Goal: Communication & Community: Ask a question

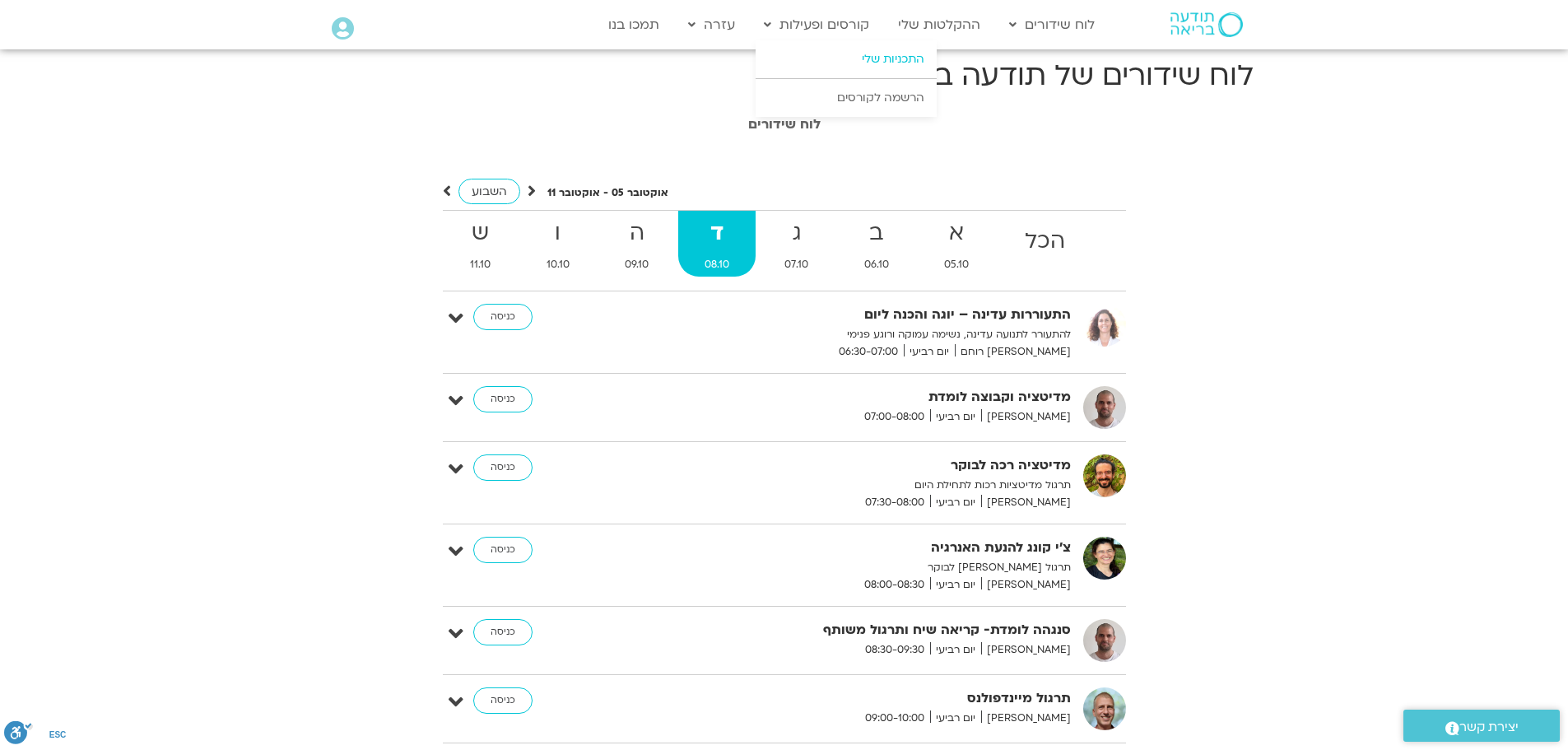
click at [905, 54] on link "התכניות שלי" at bounding box center [847, 60] width 181 height 38
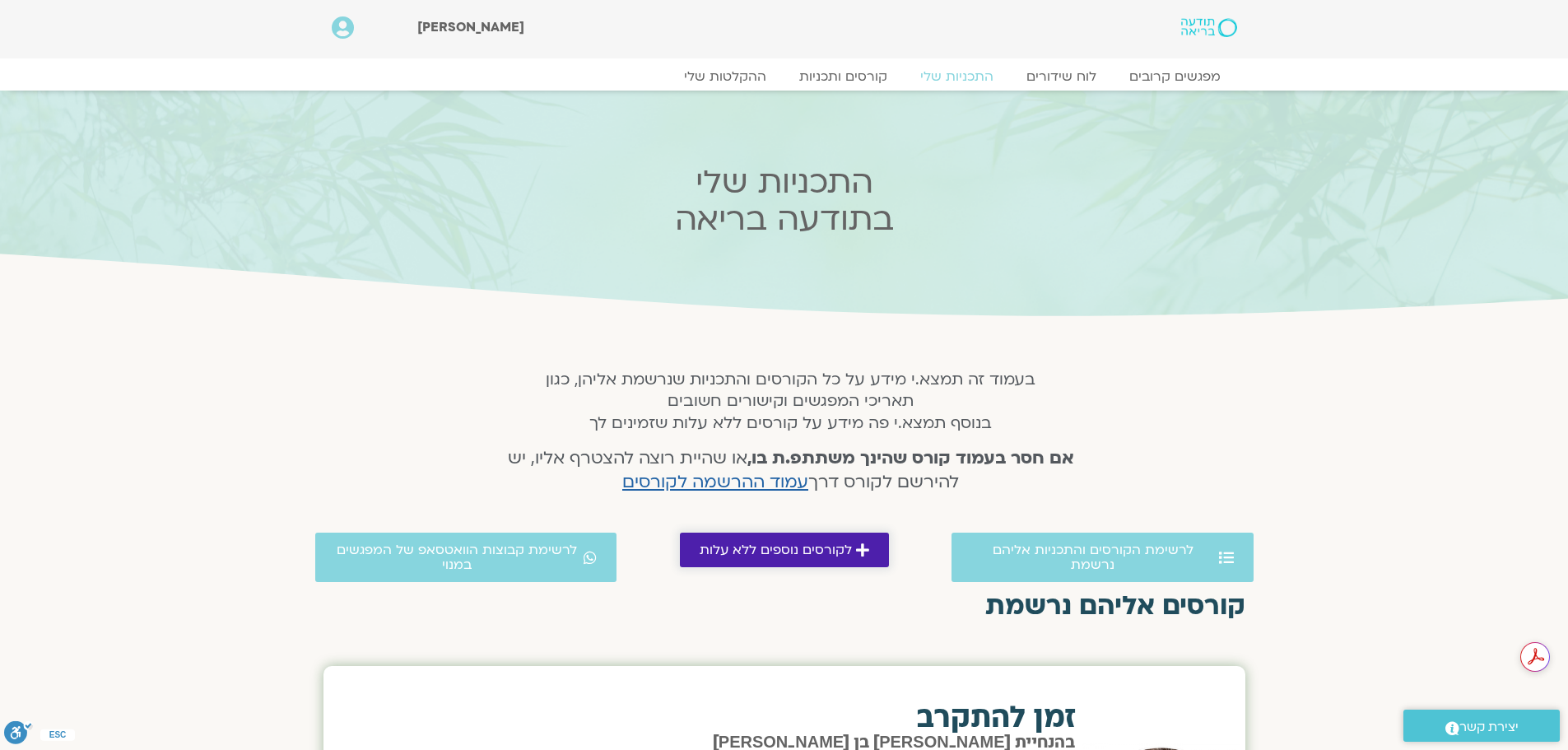
click at [754, 556] on span "לקורסים נוספים ללא עלות" at bounding box center [776, 550] width 152 height 15
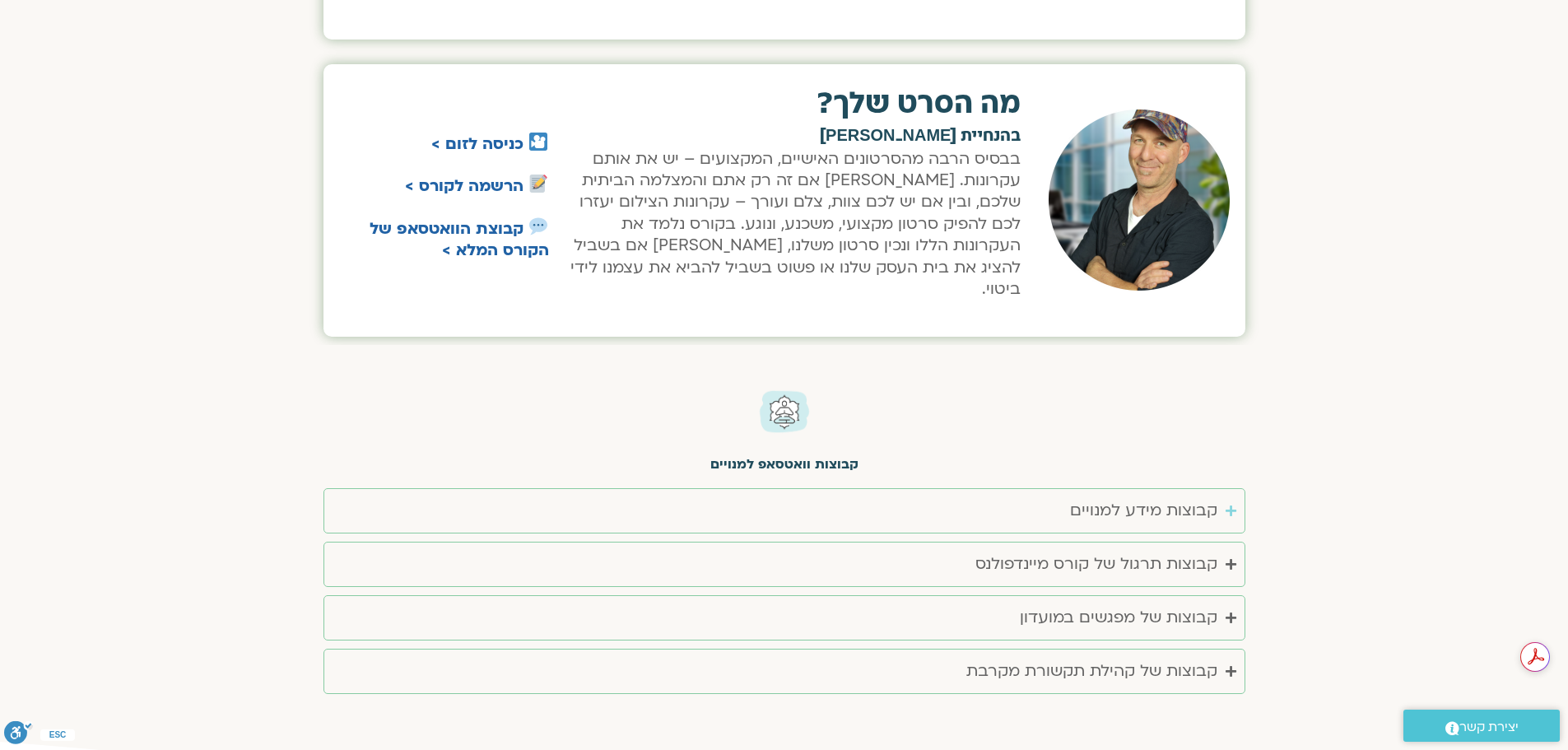
click at [1228, 505] on icon "Accordion. Open links with Enter or Space, close with Escape, and navigate with…" at bounding box center [1231, 511] width 10 height 12
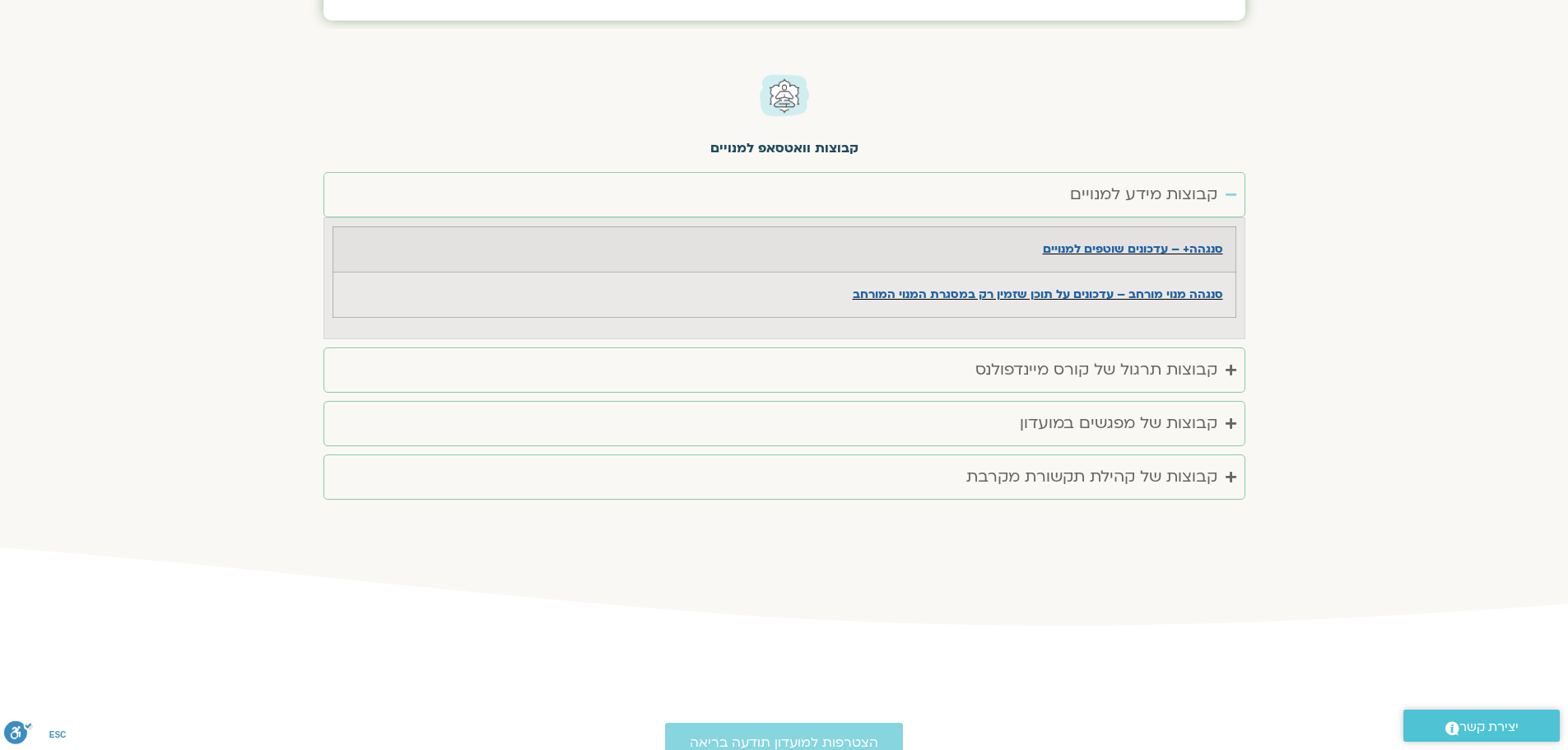
scroll to position [4392, 0]
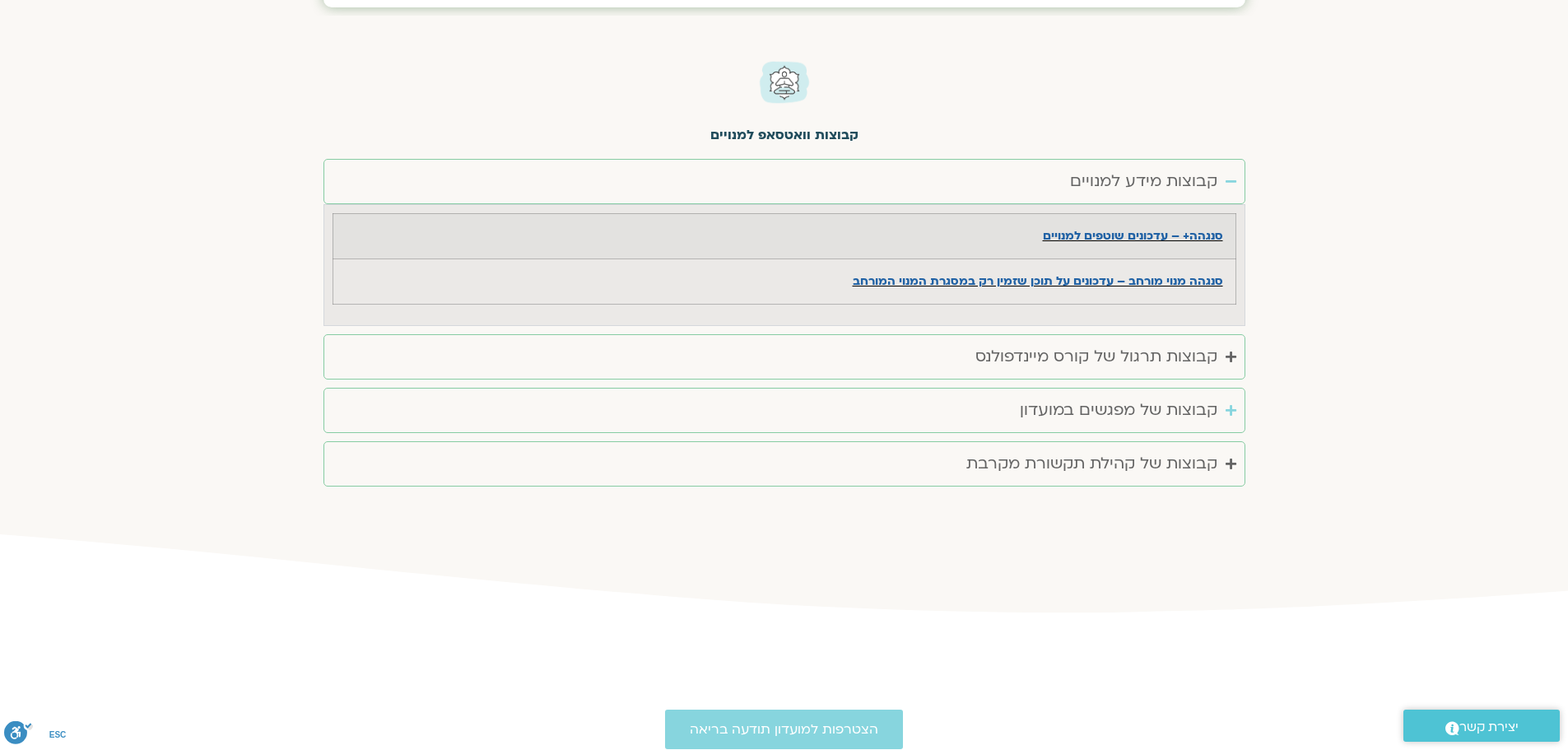
click at [1228, 388] on summary "קבוצות של מפגשים במועדון" at bounding box center [784, 410] width 922 height 45
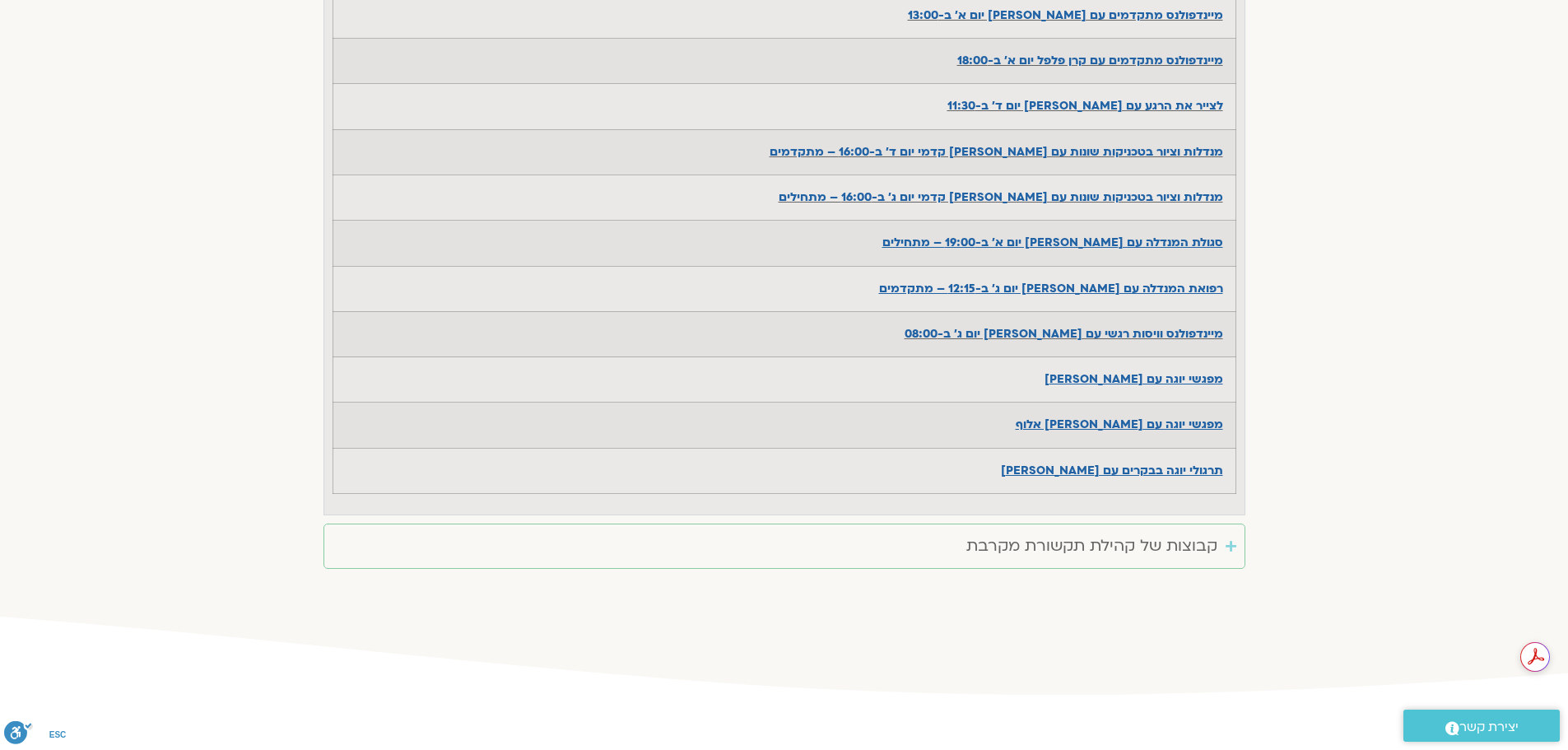
scroll to position [0, 0]
click at [1227, 540] on icon "Accordion. Open links with Enter or Space, close with Escape, and navigate with…" at bounding box center [1231, 546] width 10 height 12
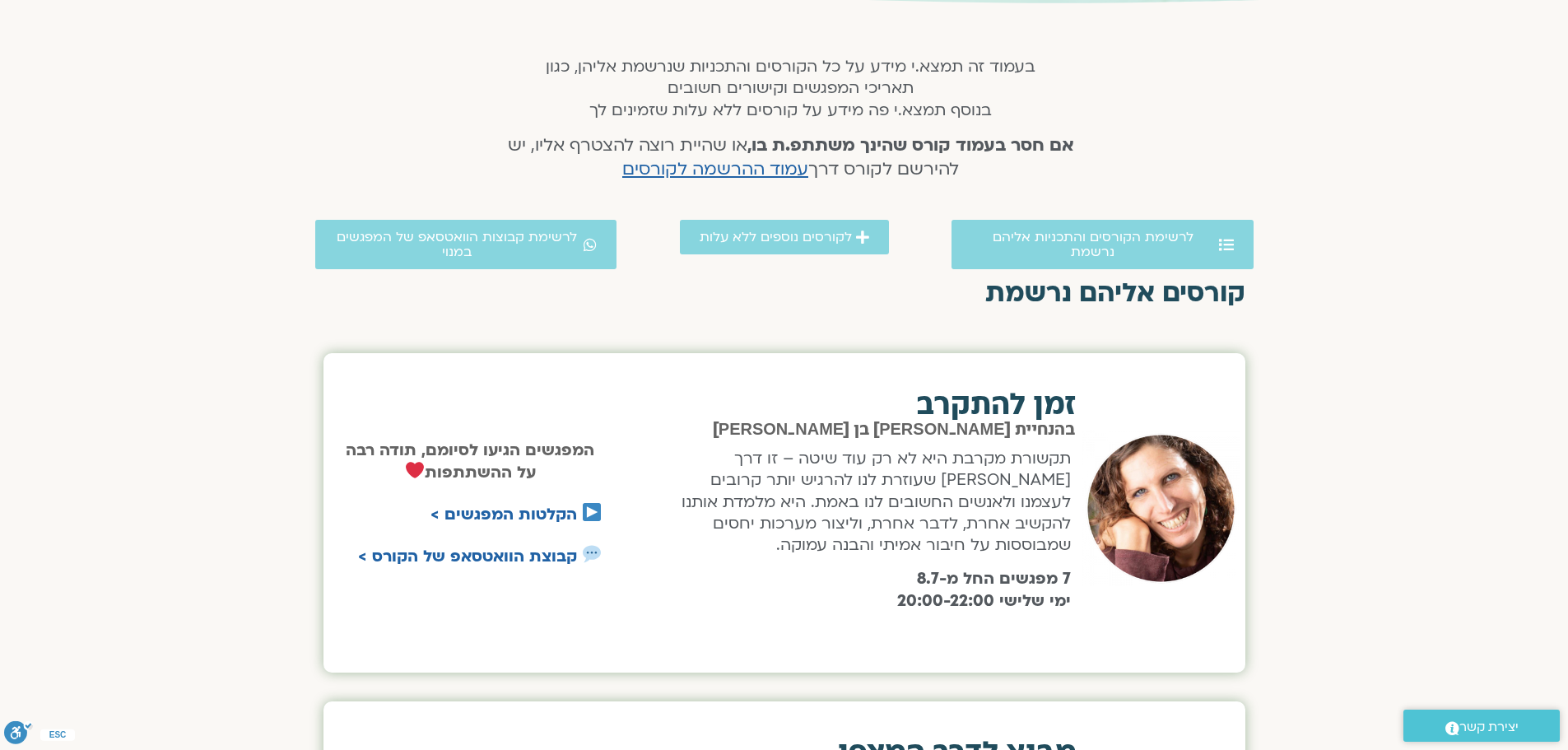
scroll to position [92, 0]
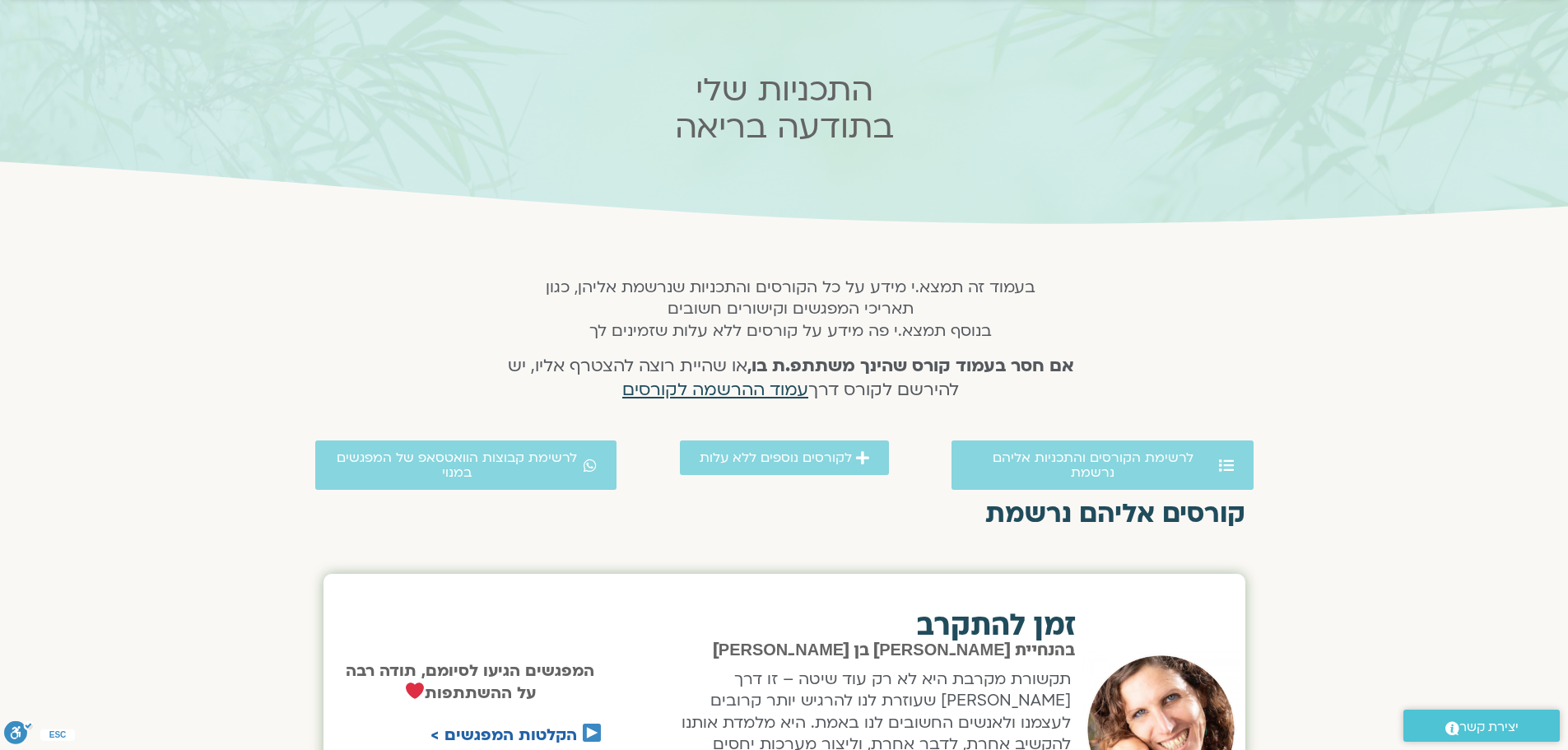
click at [723, 392] on span "עמוד ההרשמה לקורסים" at bounding box center [714, 390] width 186 height 24
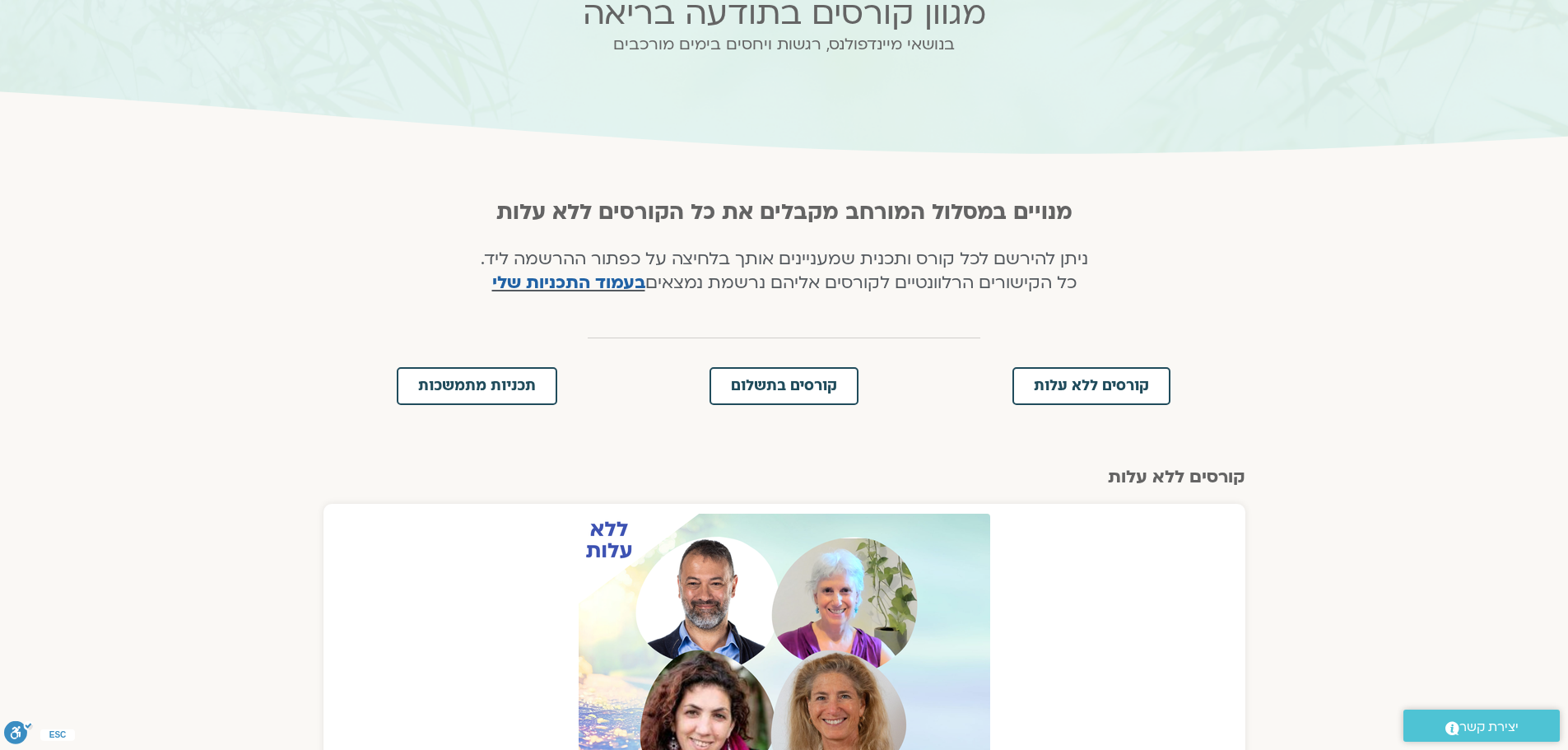
scroll to position [165, 0]
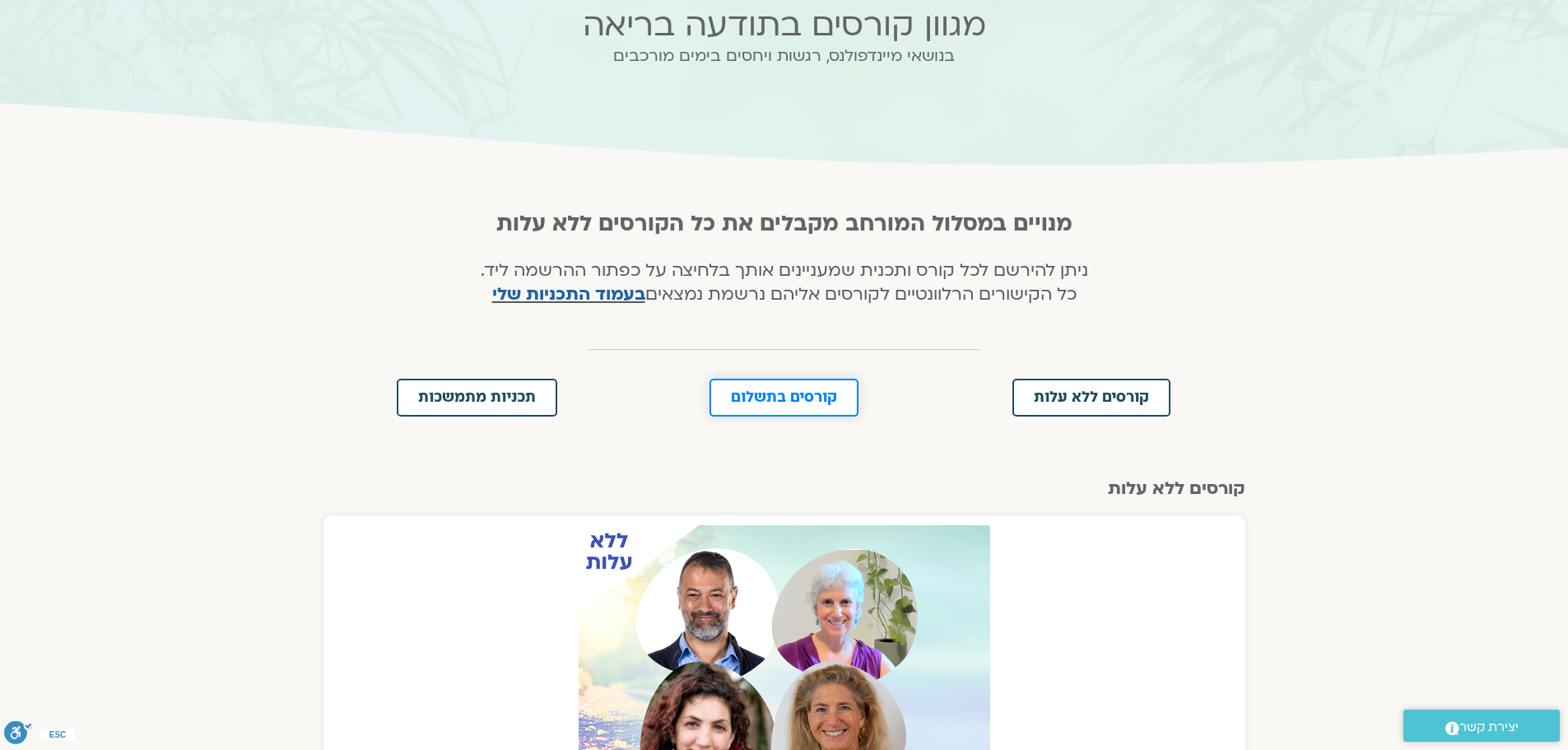
click at [794, 397] on span "קורסים בתשלום" at bounding box center [784, 397] width 106 height 15
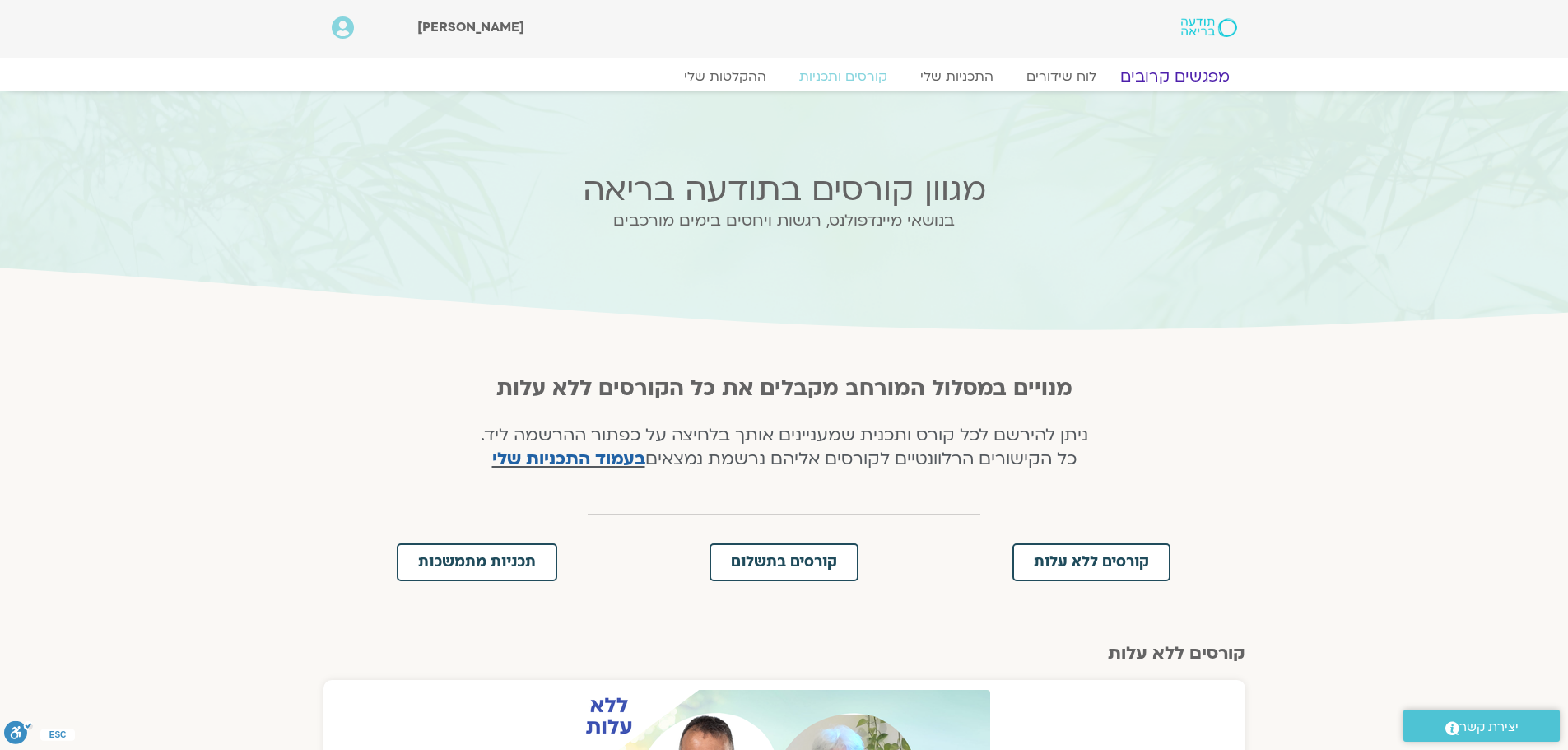
click at [1156, 69] on link "מפגשים קרובים" at bounding box center [1174, 76] width 149 height 20
click at [1154, 76] on link "מפגשים קרובים" at bounding box center [1174, 76] width 149 height 20
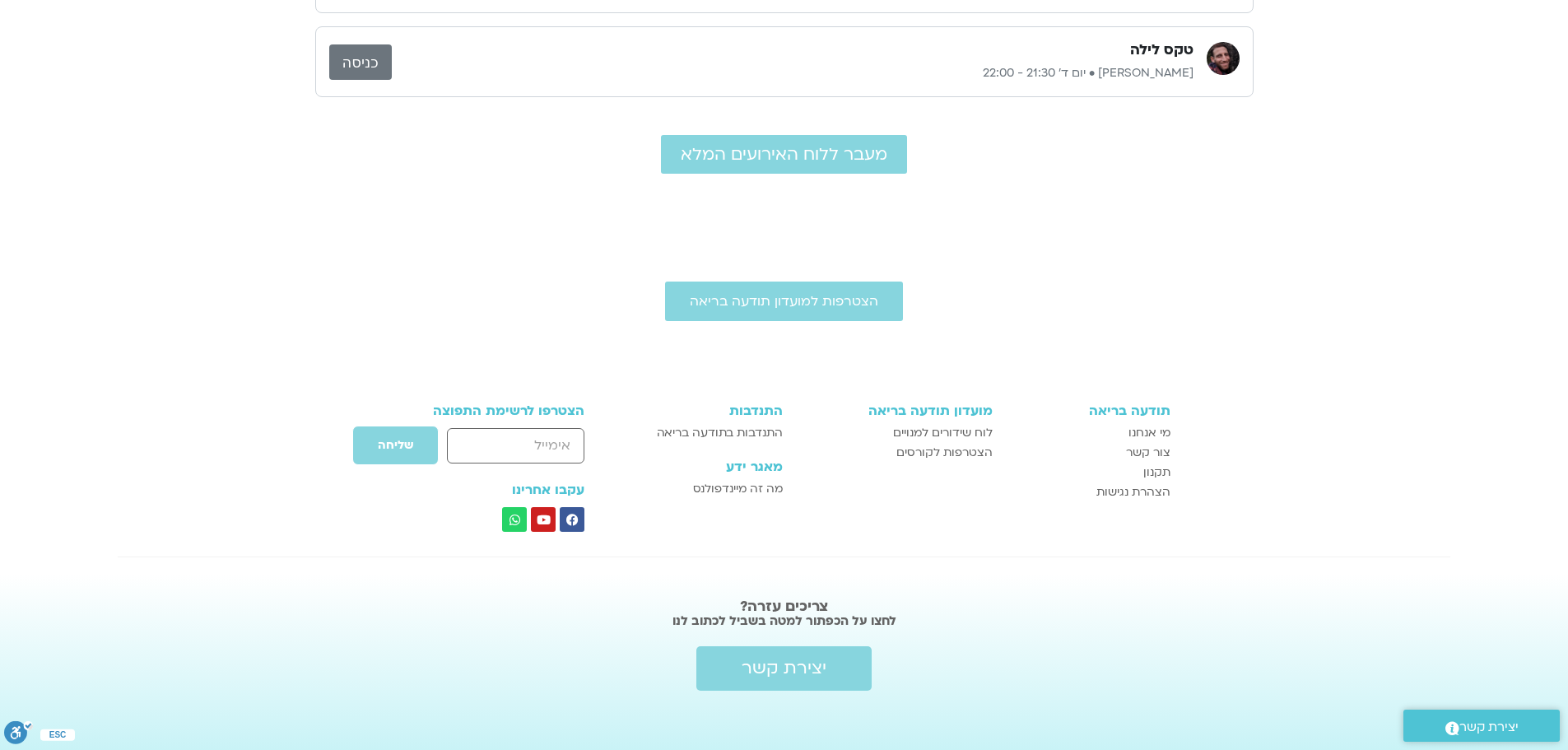
scroll to position [727, 0]
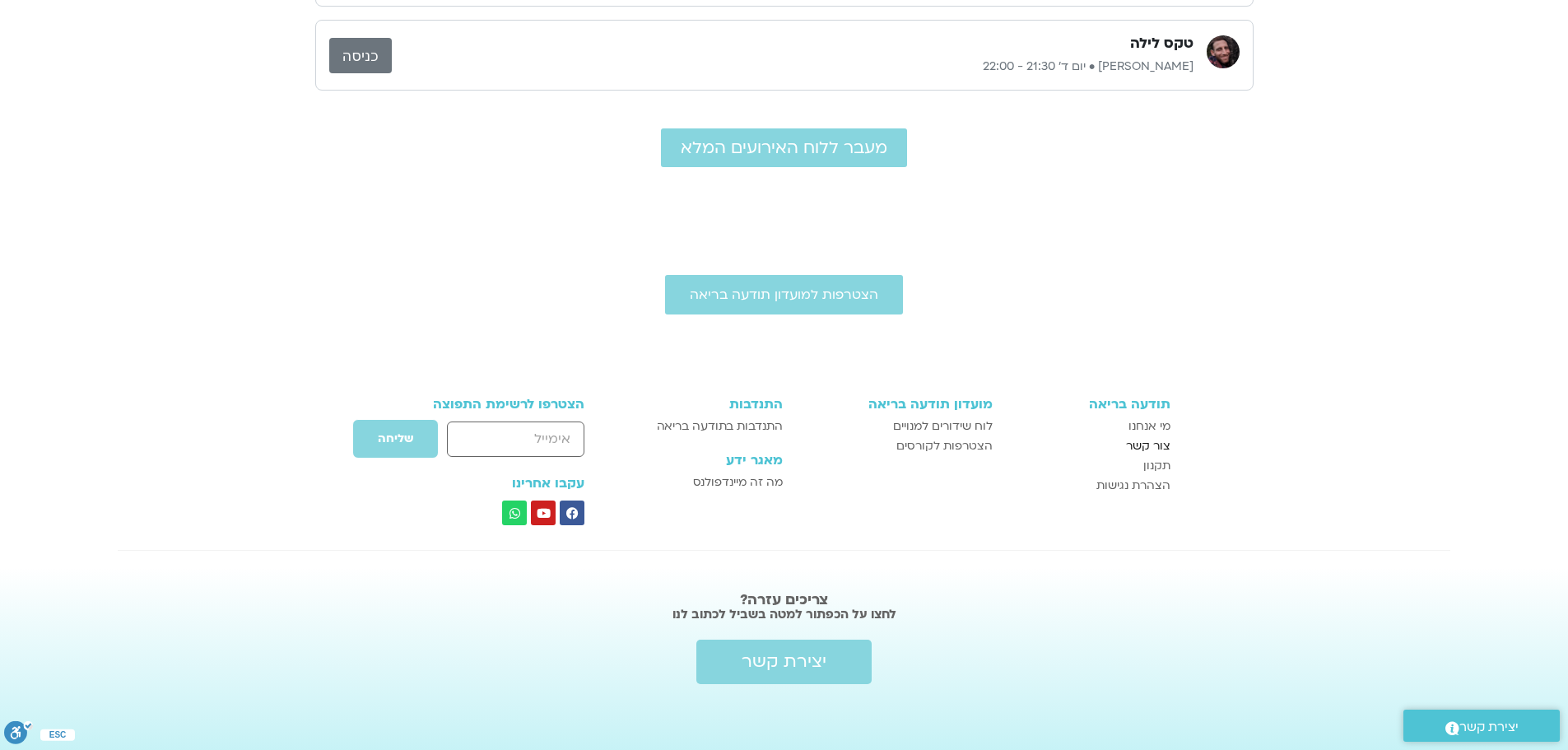
click at [1152, 443] on span "צור קשר" at bounding box center [1147, 446] width 44 height 20
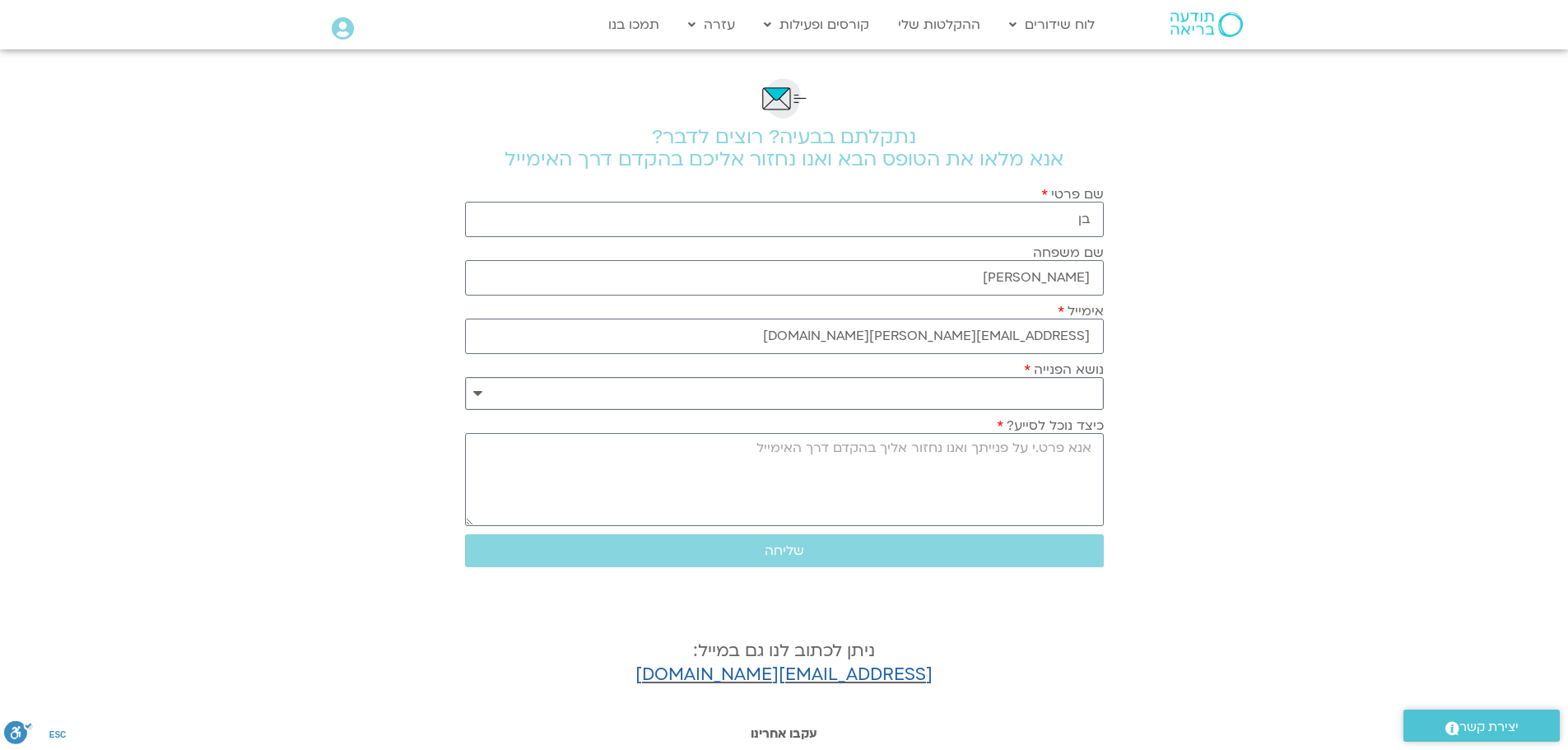
click at [477, 393] on select "**********" at bounding box center [784, 393] width 638 height 33
select select "**********"
click at [465, 377] on select "**********" at bounding box center [784, 393] width 638 height 33
click at [1076, 450] on textarea "כיצד נוכל לסייע?" at bounding box center [784, 480] width 638 height 93
type textarea "א"
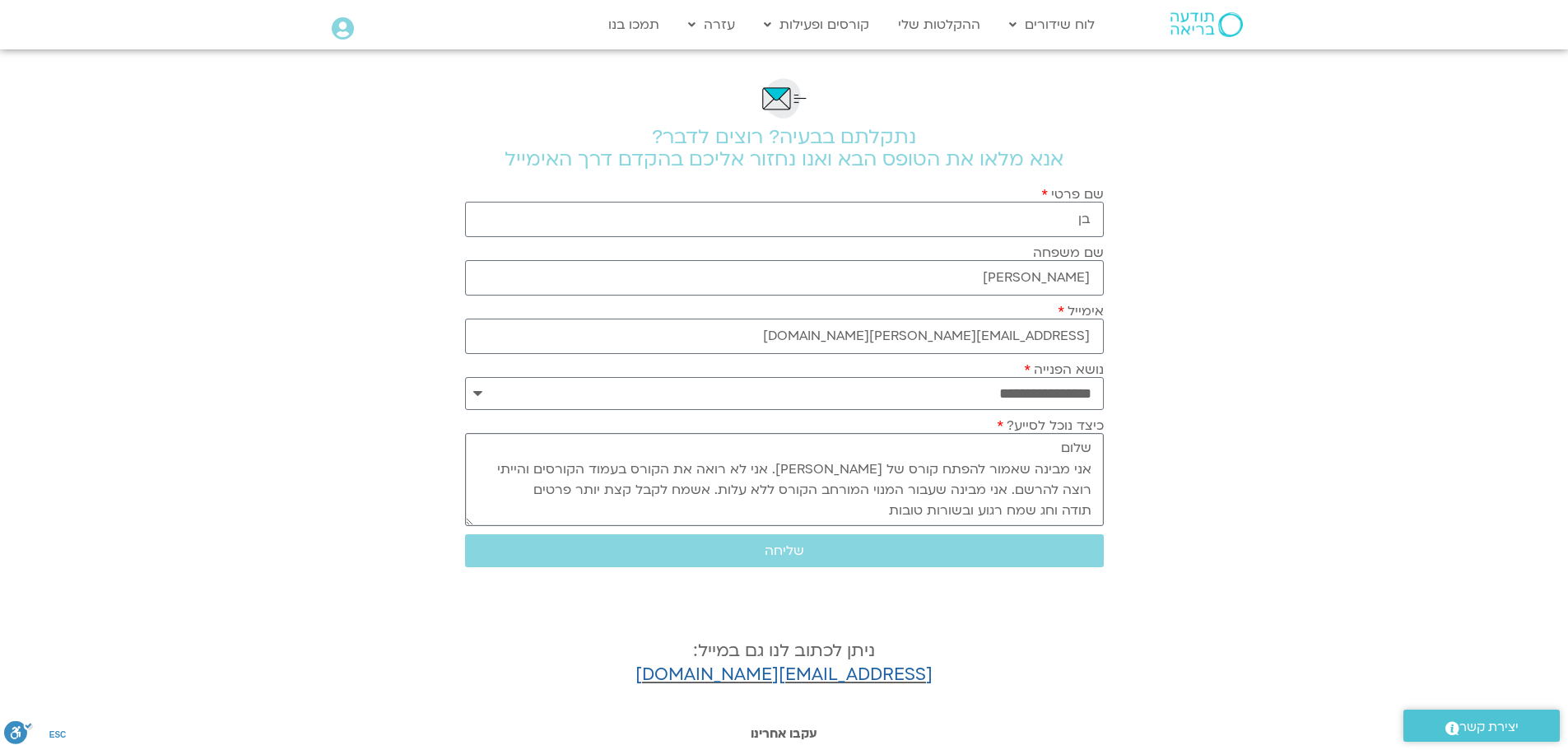
scroll to position [16, 0]
type textarea "שלום אני מבינה שאמור להפתח קורס של פמה צודרון. אני לא רואה את הקורס בעמוד הקורס…"
click at [785, 556] on span "שליחה" at bounding box center [784, 550] width 40 height 15
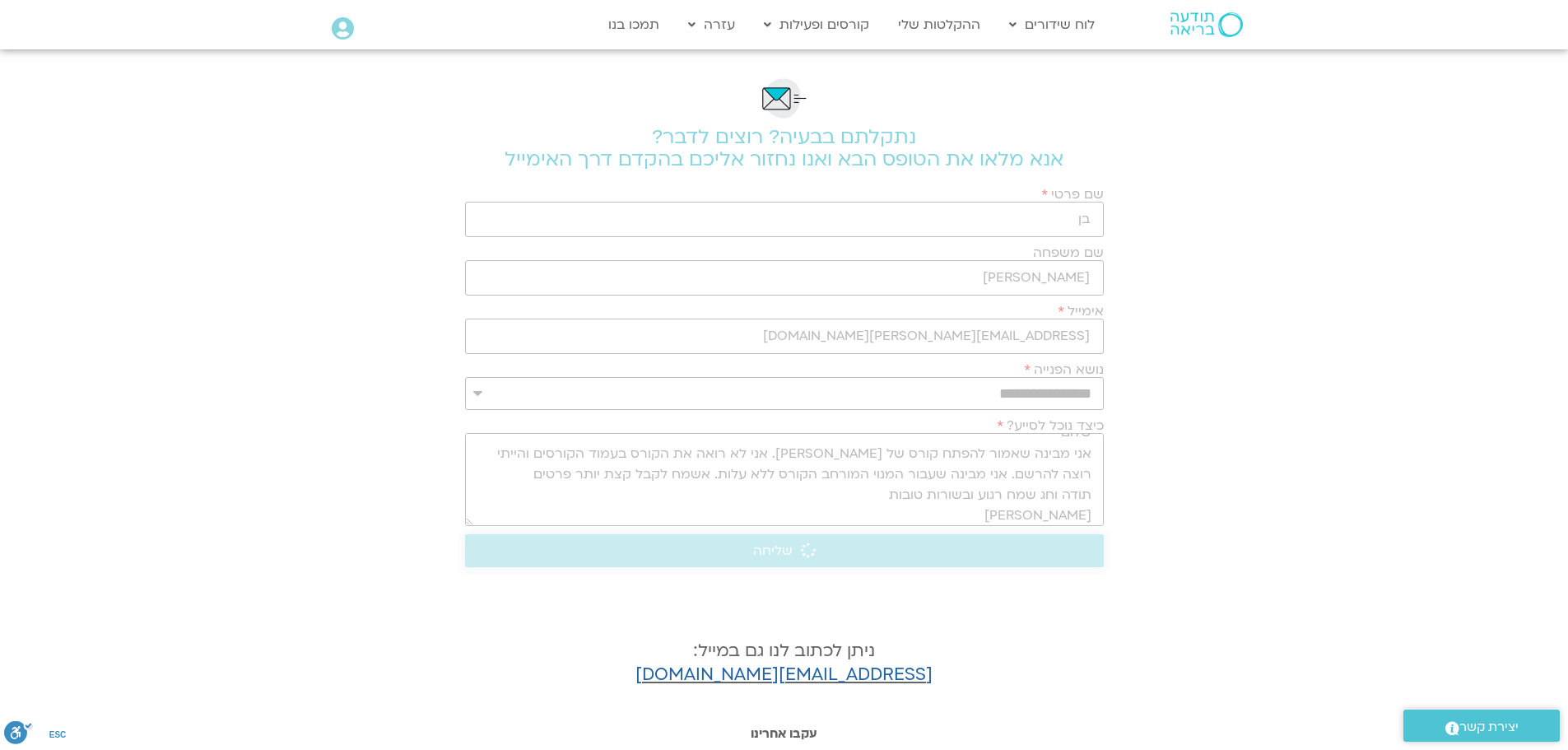
scroll to position [0, 0]
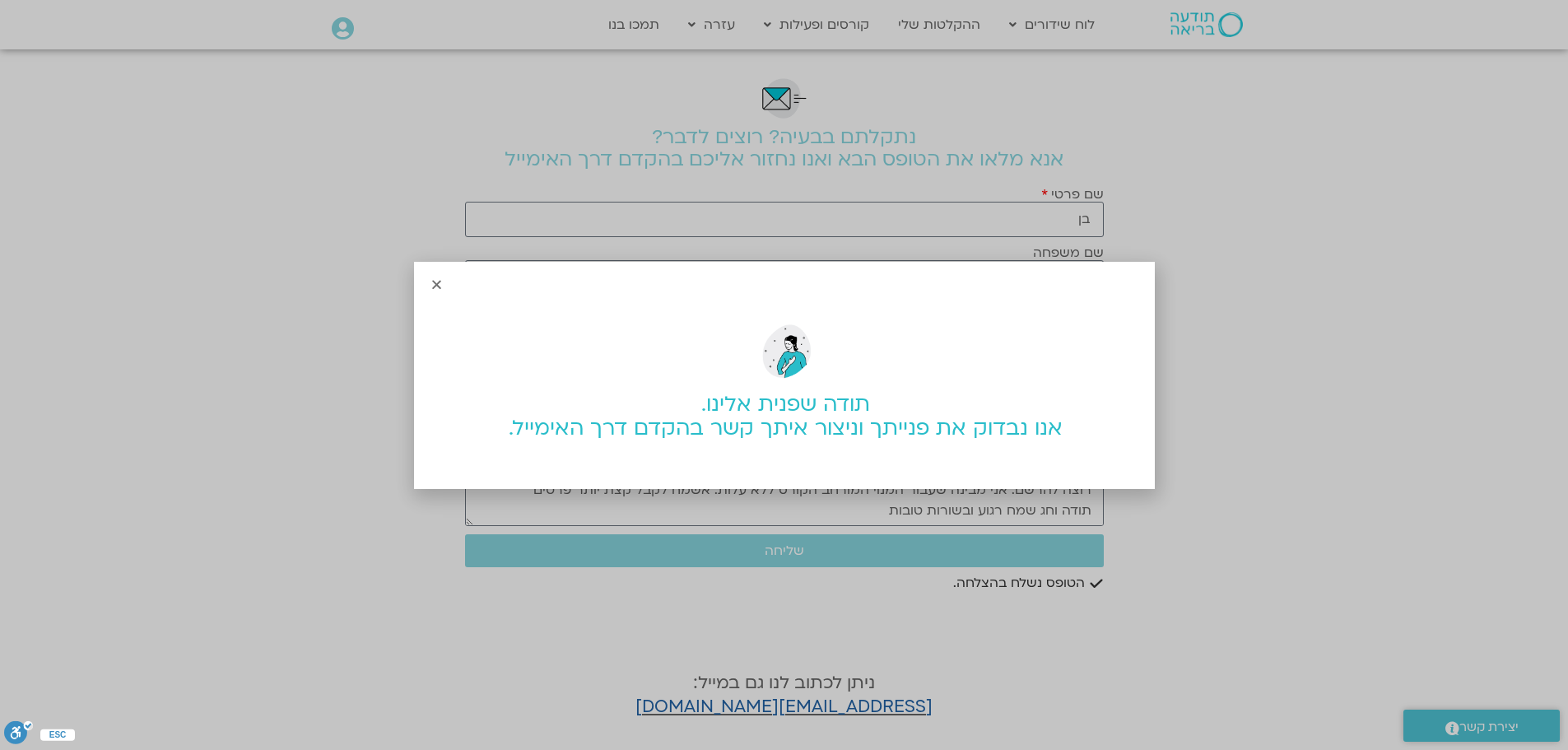
click at [433, 286] on icon "Close" at bounding box center [436, 284] width 12 height 12
